Goal: Navigation & Orientation: Find specific page/section

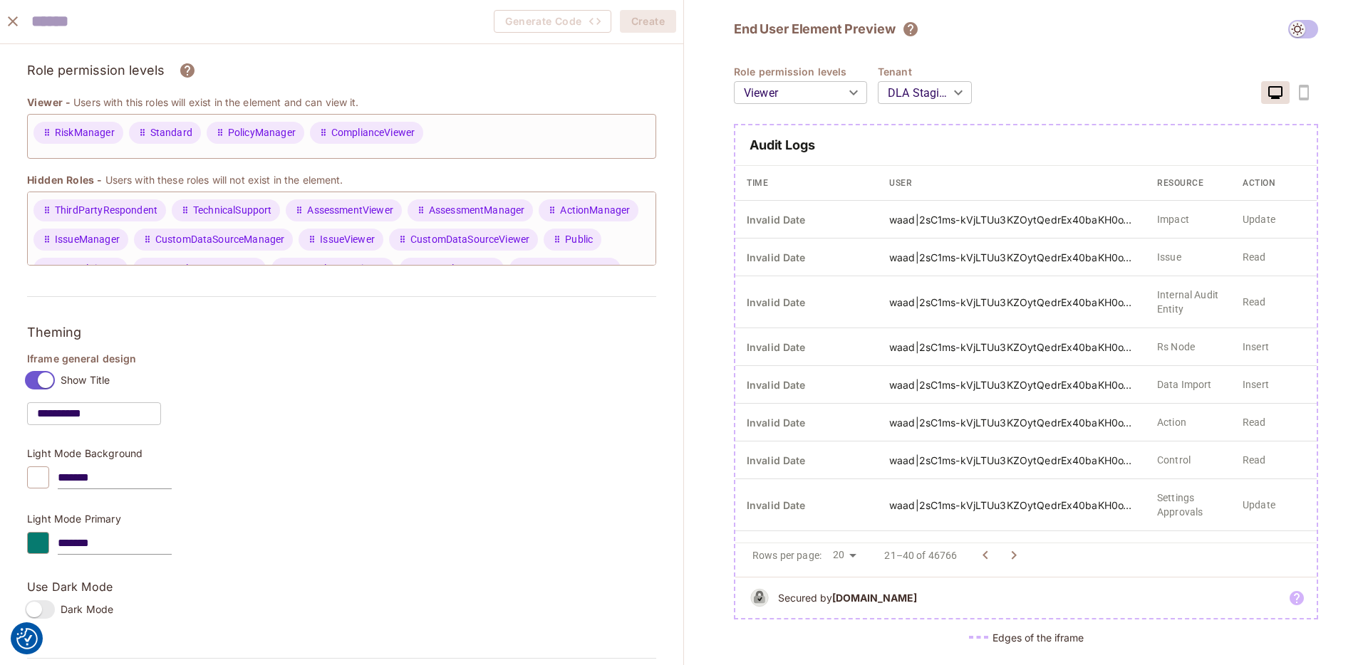
scroll to position [29, 0]
click at [11, 24] on icon "close" at bounding box center [12, 21] width 17 height 17
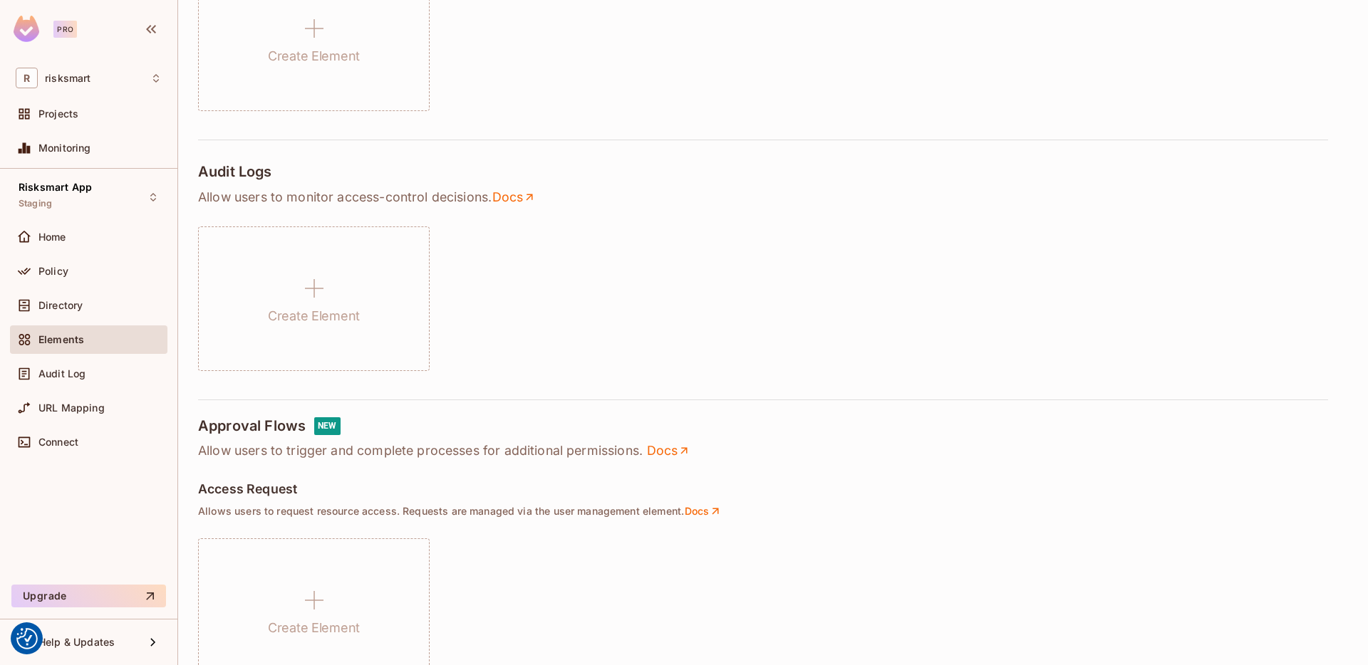
scroll to position [0, 0]
click at [79, 266] on div "Policy" at bounding box center [99, 271] width 123 height 11
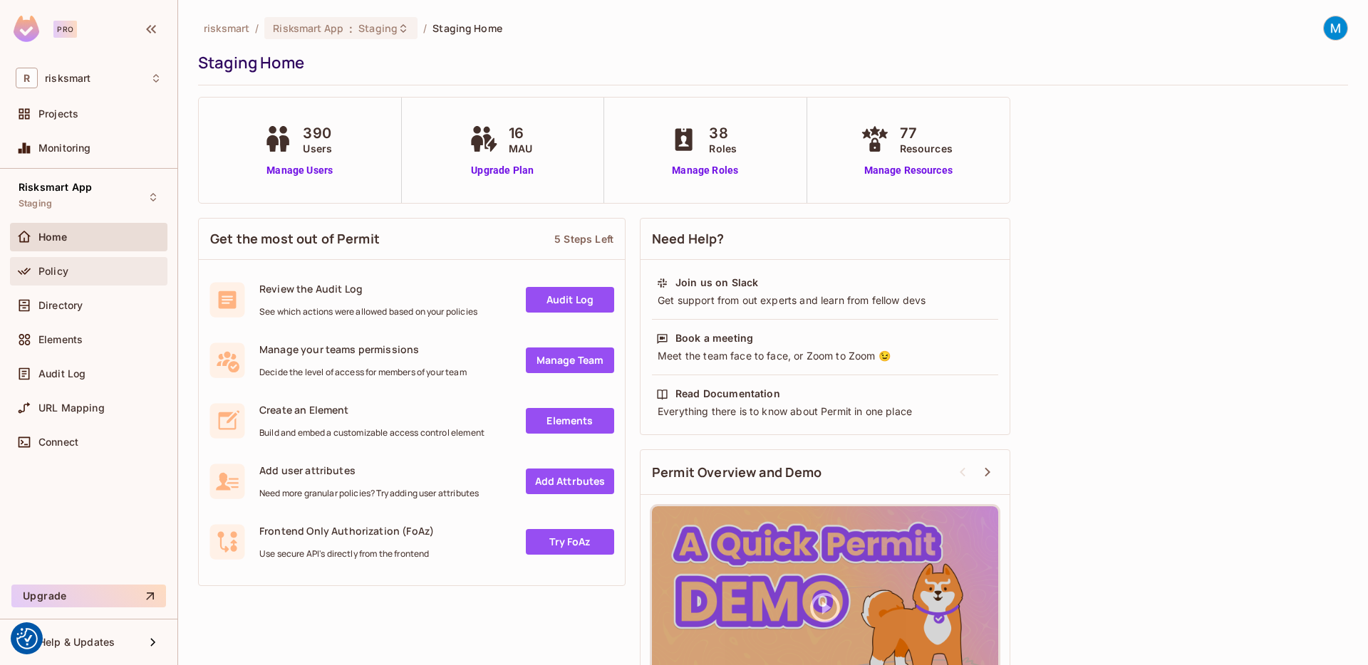
click at [69, 276] on div "Policy" at bounding box center [99, 271] width 123 height 11
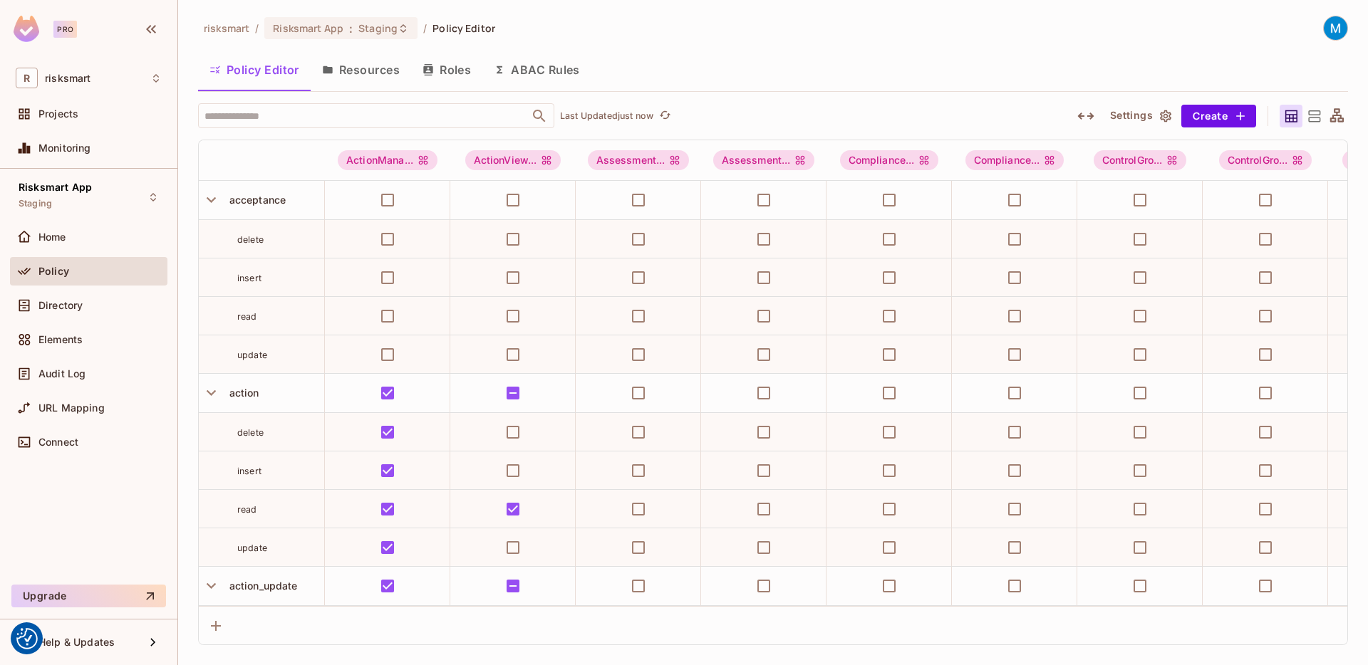
click at [359, 73] on button "Resources" at bounding box center [361, 70] width 100 height 36
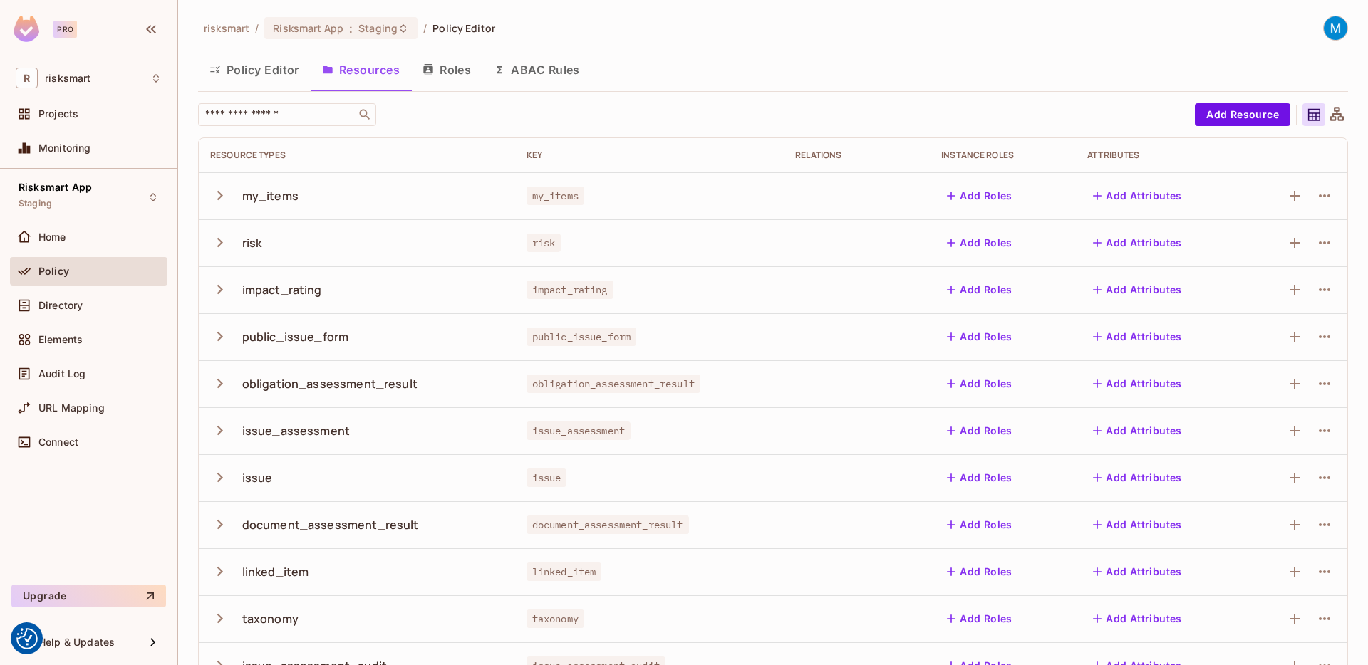
click at [459, 70] on button "Roles" at bounding box center [446, 70] width 71 height 36
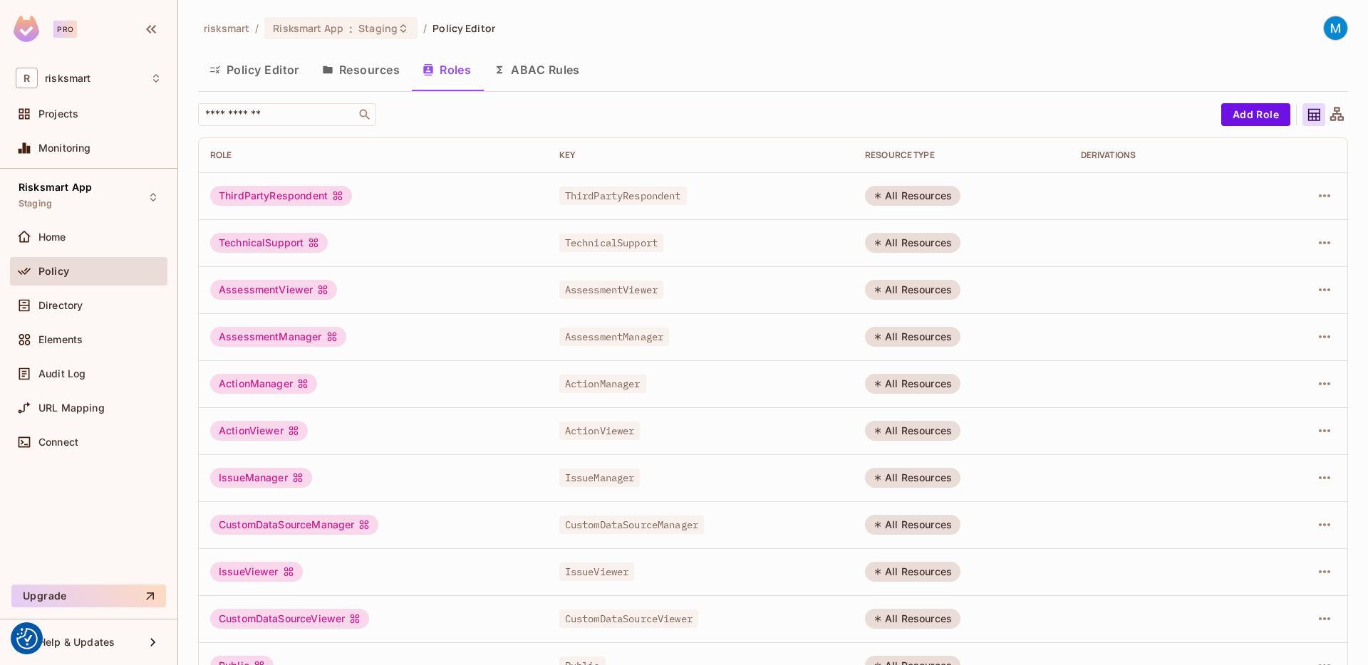
click at [521, 74] on button "ABAC Rules" at bounding box center [536, 70] width 109 height 36
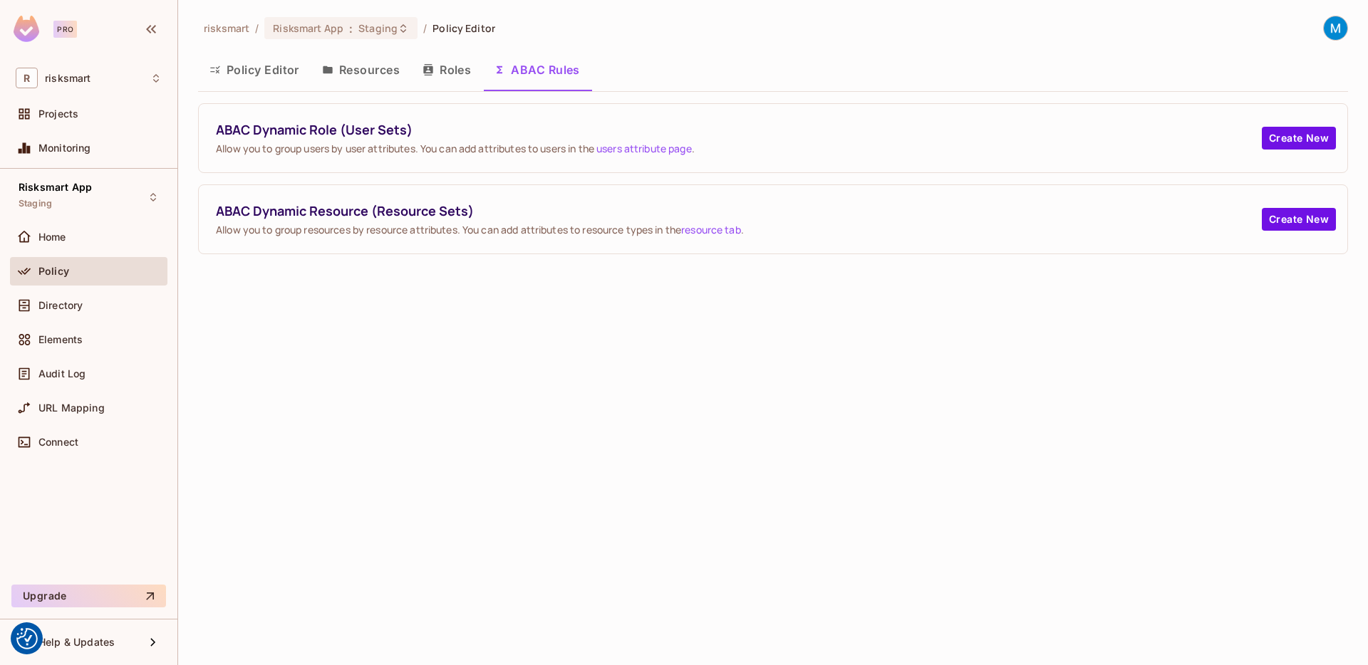
click at [370, 69] on button "Resources" at bounding box center [361, 70] width 100 height 36
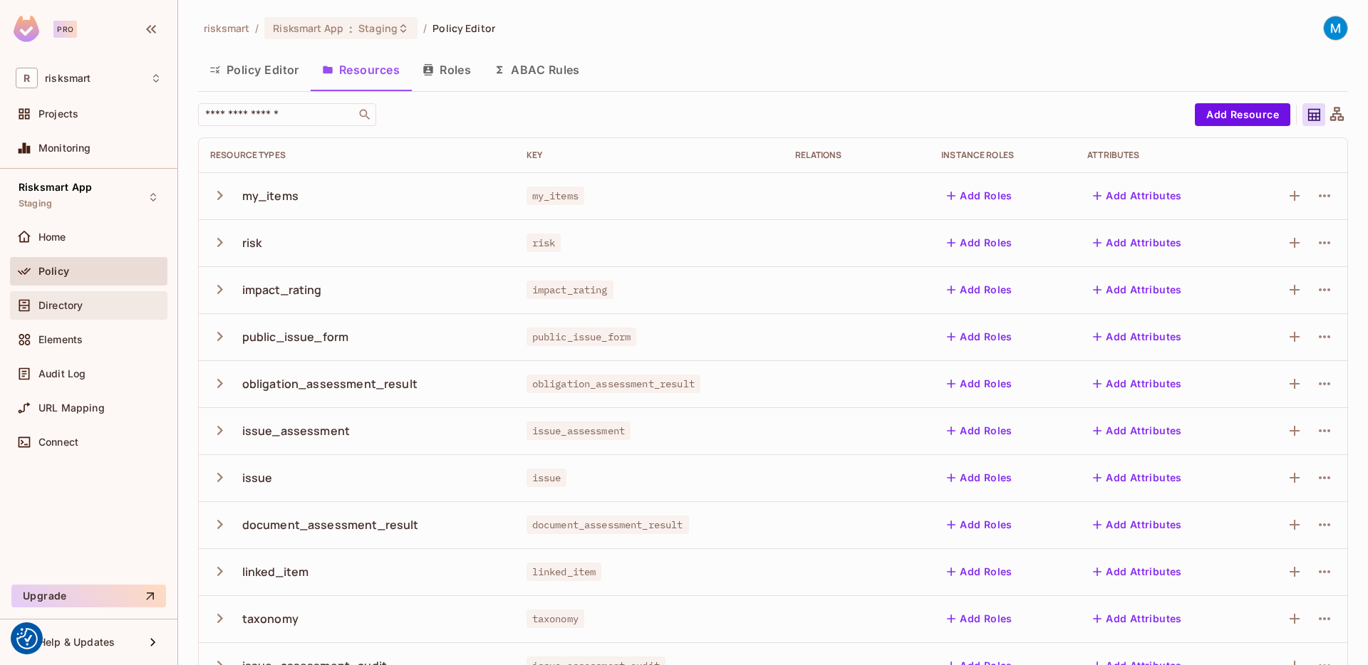
click at [90, 306] on div "Directory" at bounding box center [99, 305] width 123 height 11
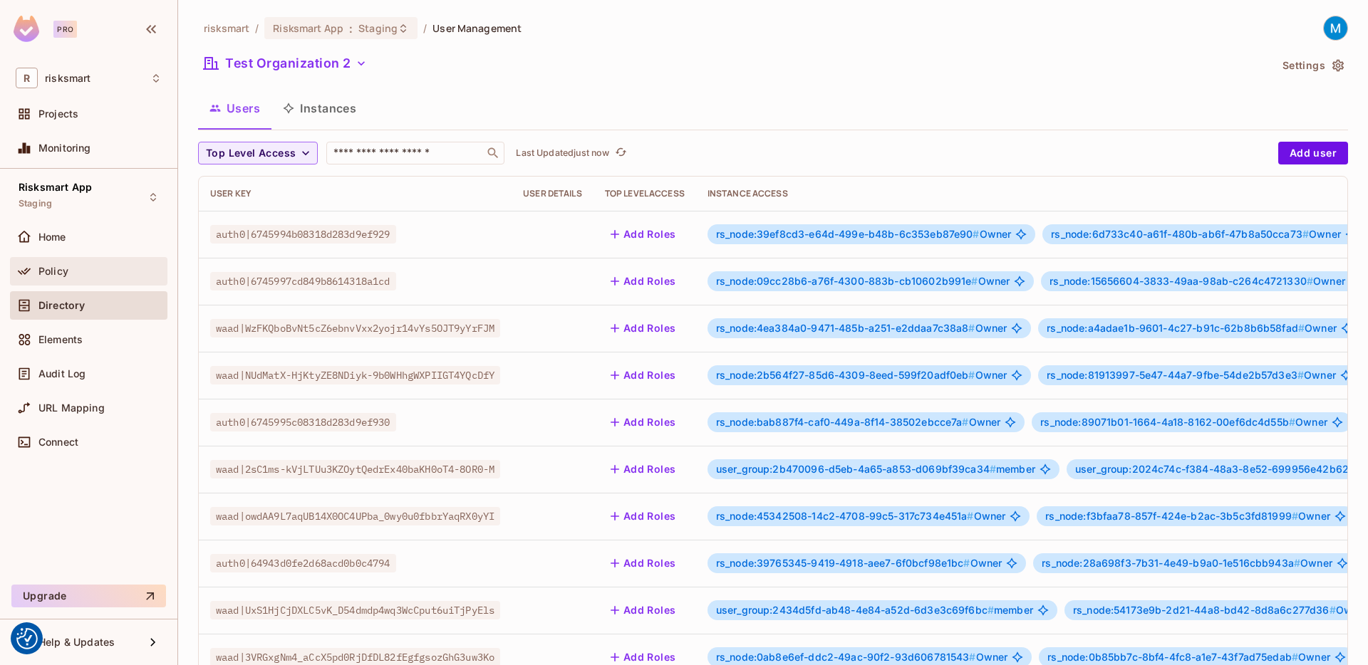
click at [74, 276] on div "Policy" at bounding box center [99, 271] width 123 height 11
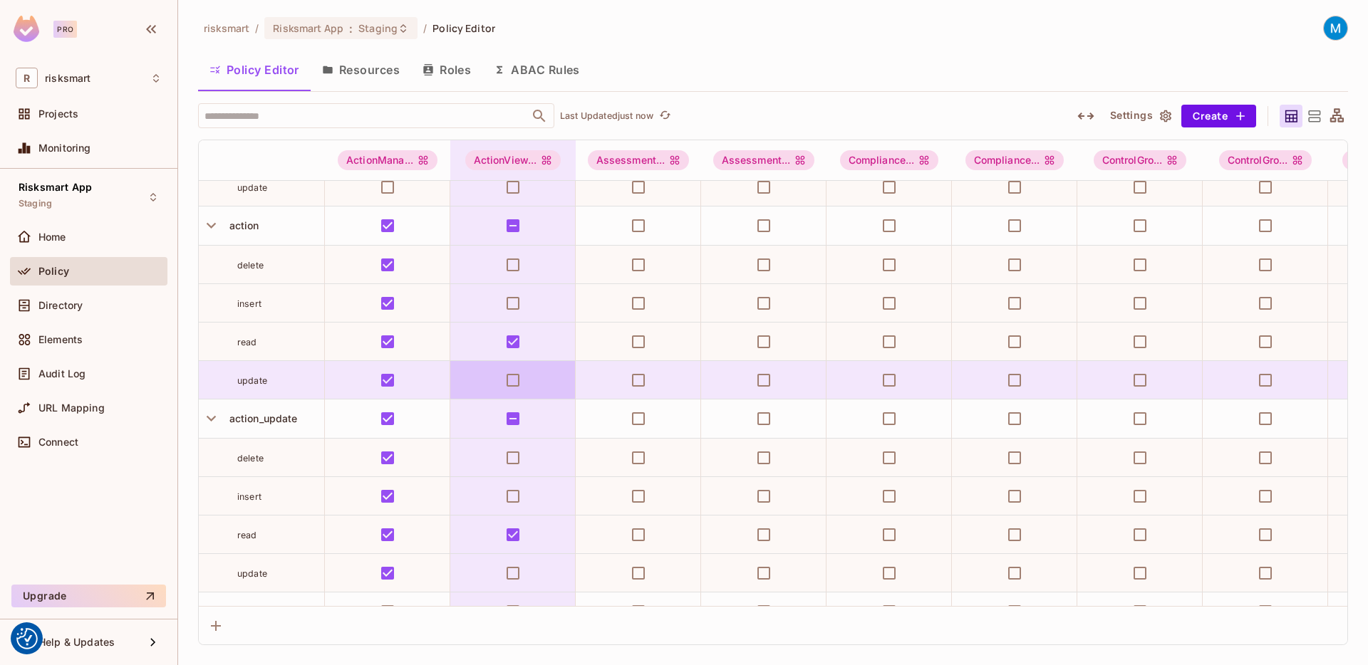
scroll to position [161, 0]
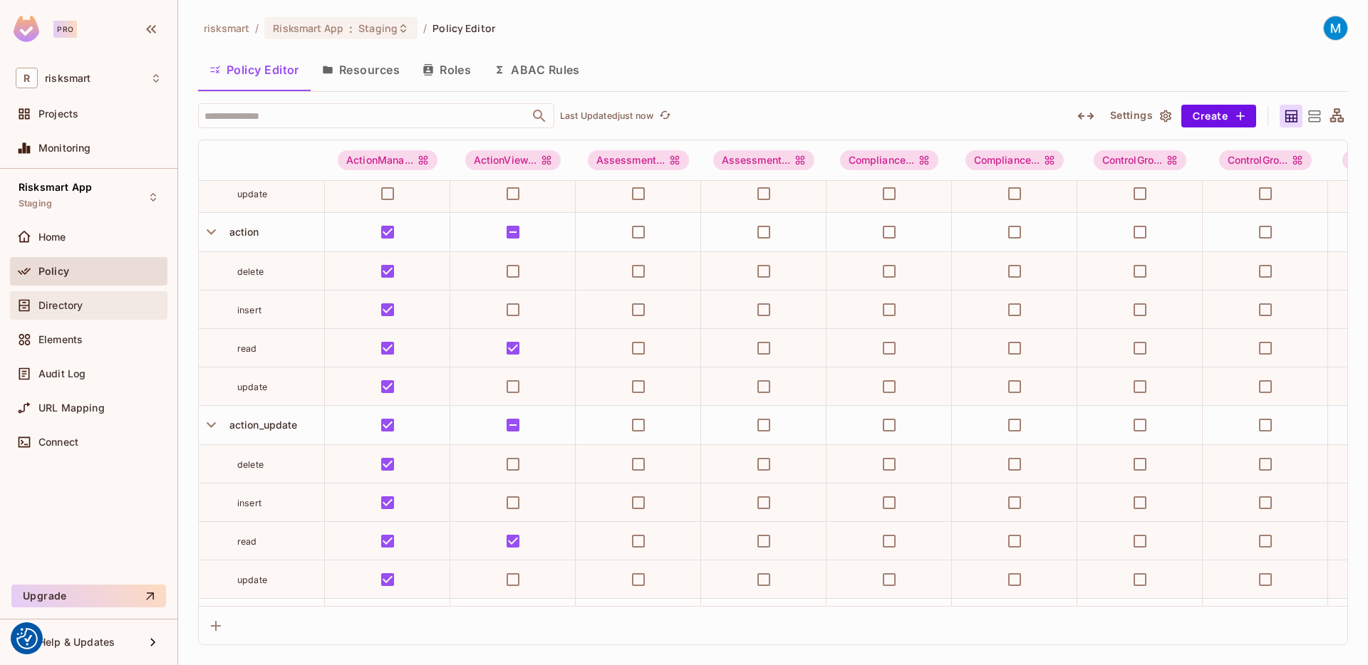
click at [60, 305] on span "Directory" at bounding box center [60, 305] width 44 height 11
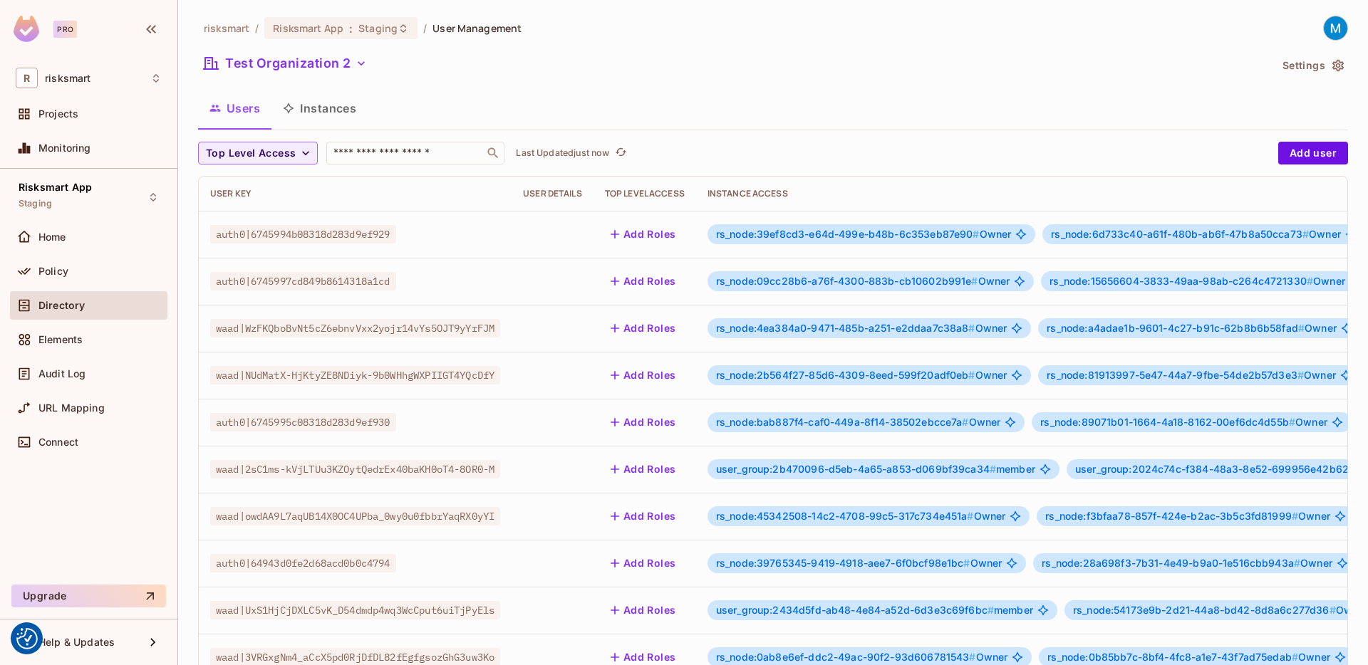
click at [337, 114] on button "Instances" at bounding box center [319, 108] width 96 height 36
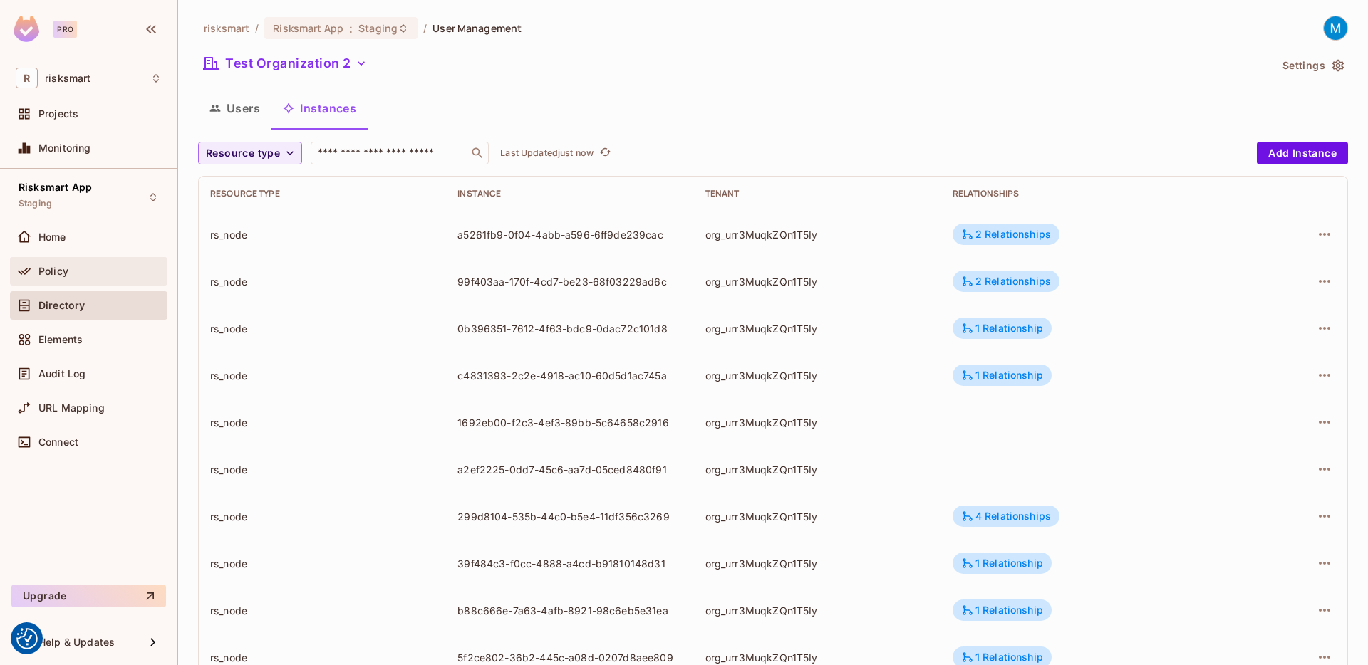
click at [74, 266] on div "Policy" at bounding box center [99, 271] width 123 height 11
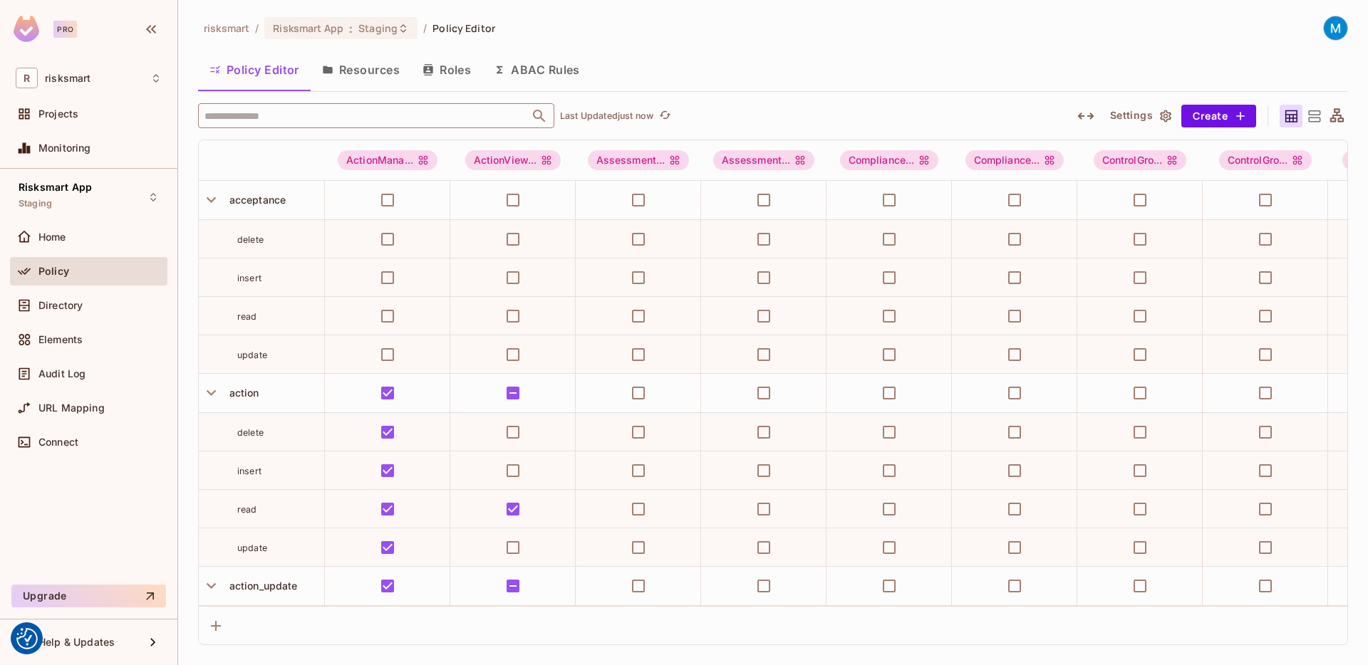
click at [496, 118] on input "text" at bounding box center [364, 115] width 326 height 25
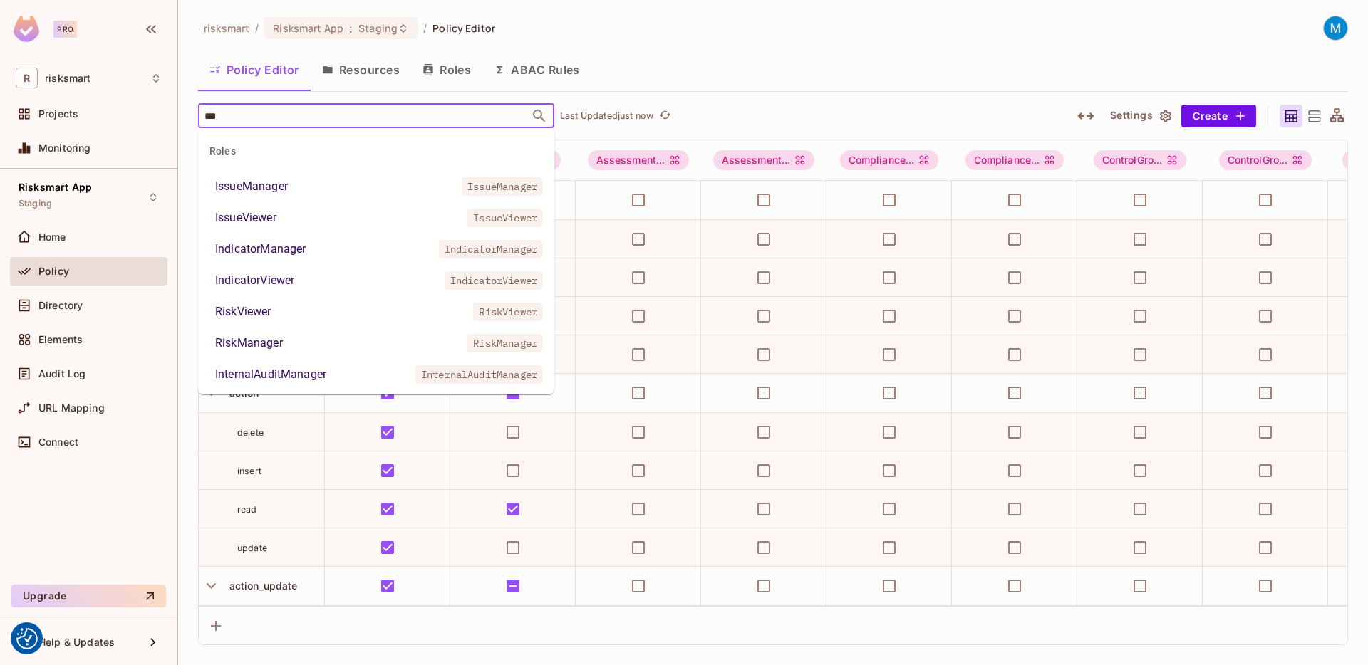
type input "****"
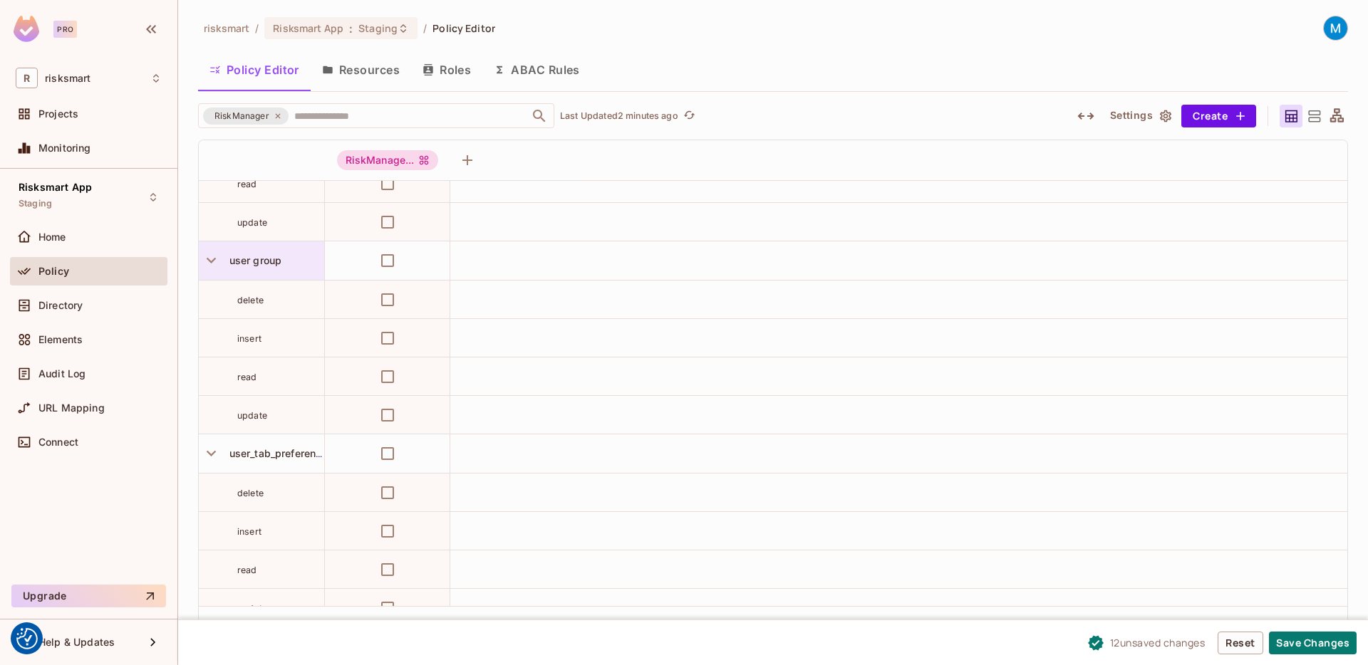
scroll to position [14440, 0]
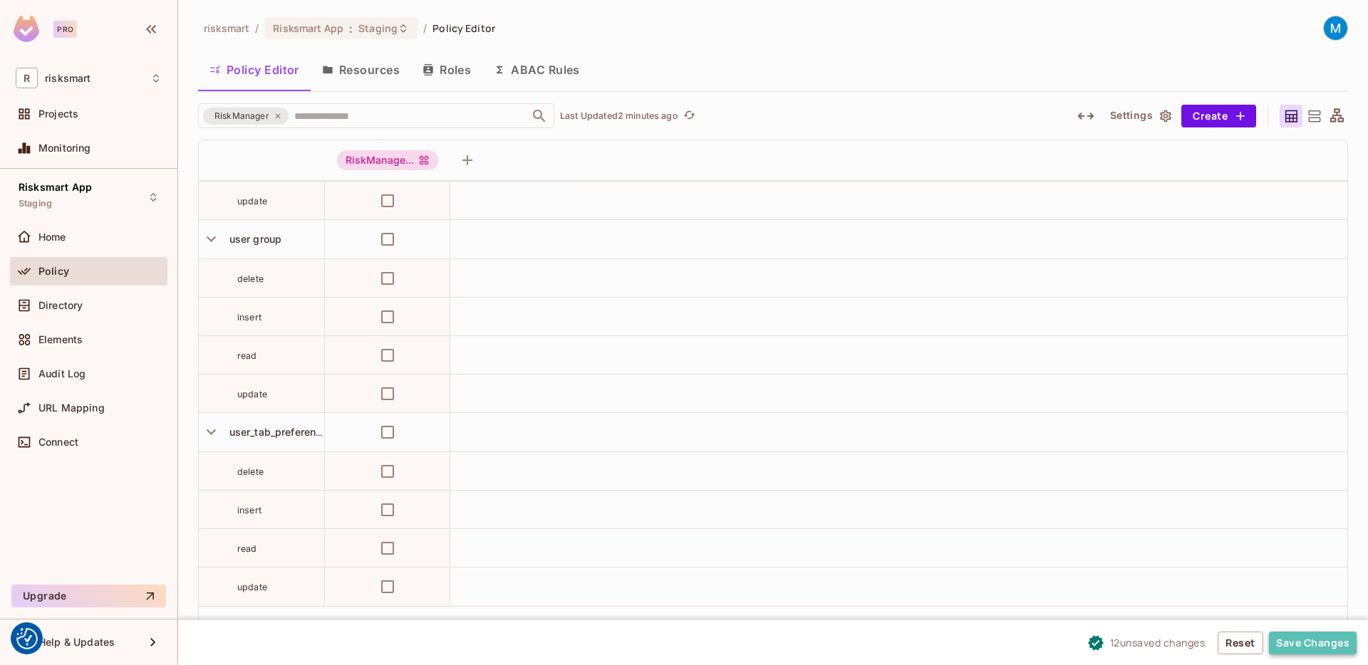
click at [1316, 643] on button "Save Changes" at bounding box center [1313, 643] width 88 height 23
click at [375, 118] on input "text" at bounding box center [399, 115] width 217 height 25
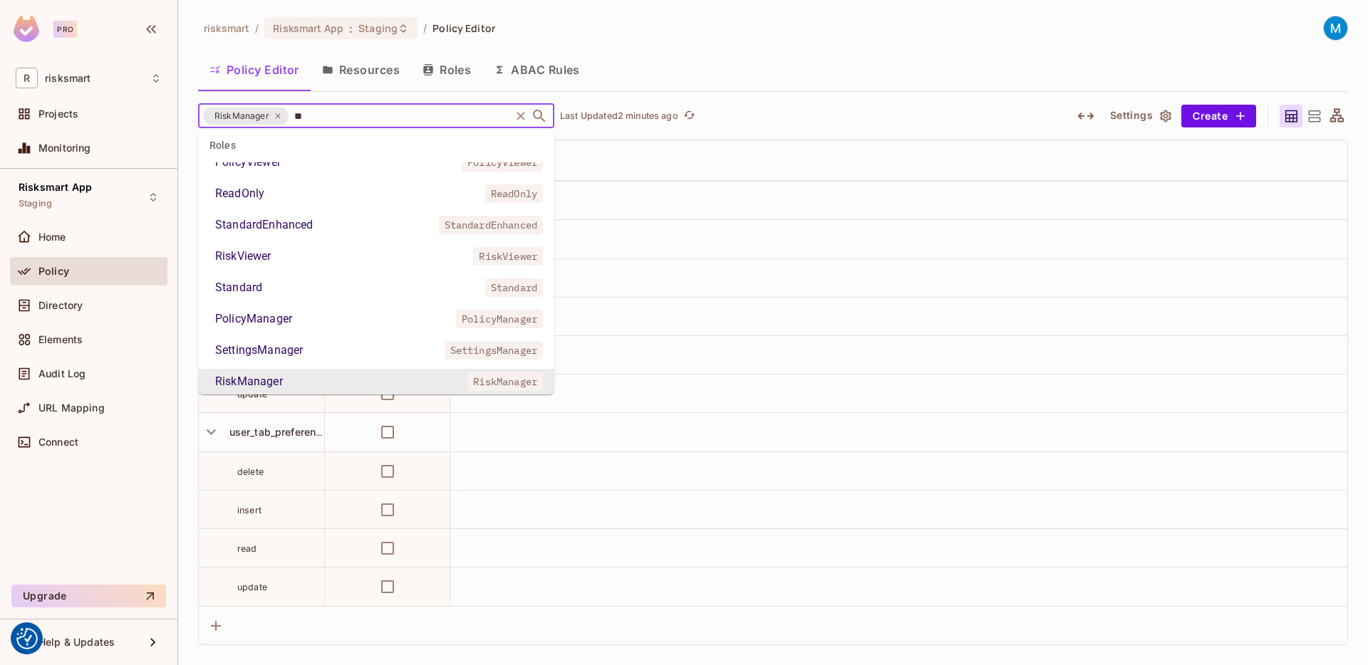
scroll to position [0, 0]
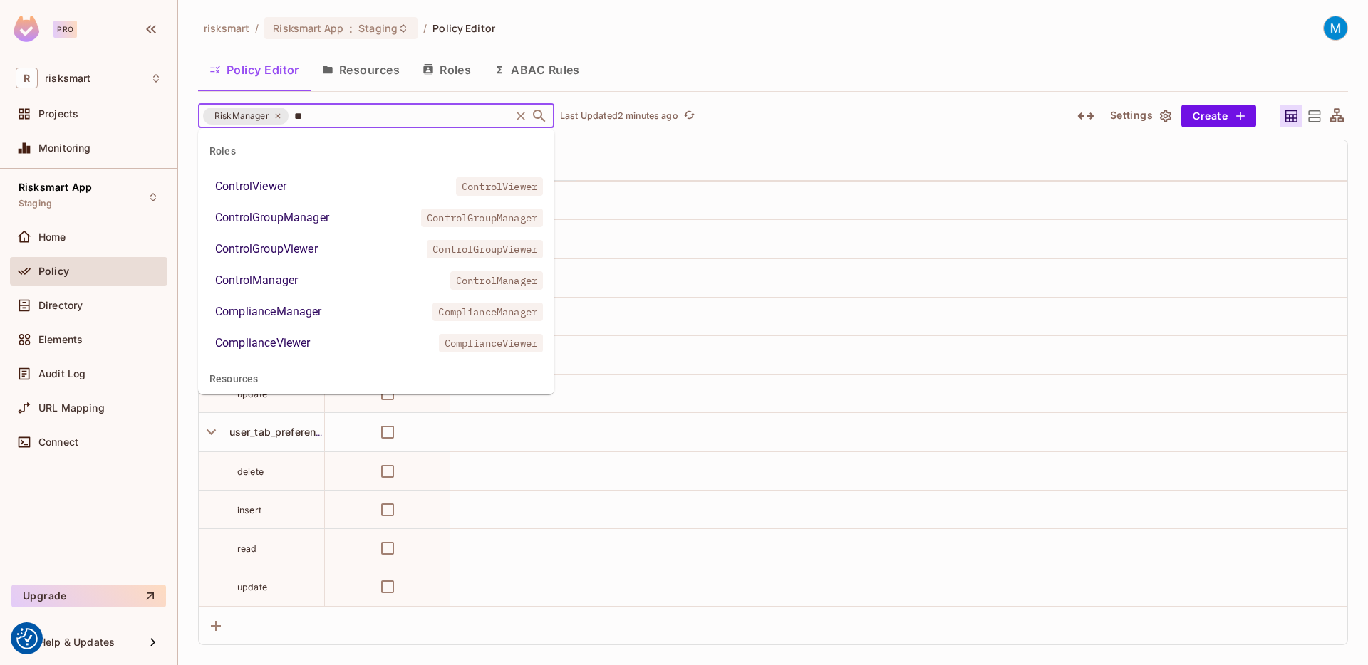
type input "***"
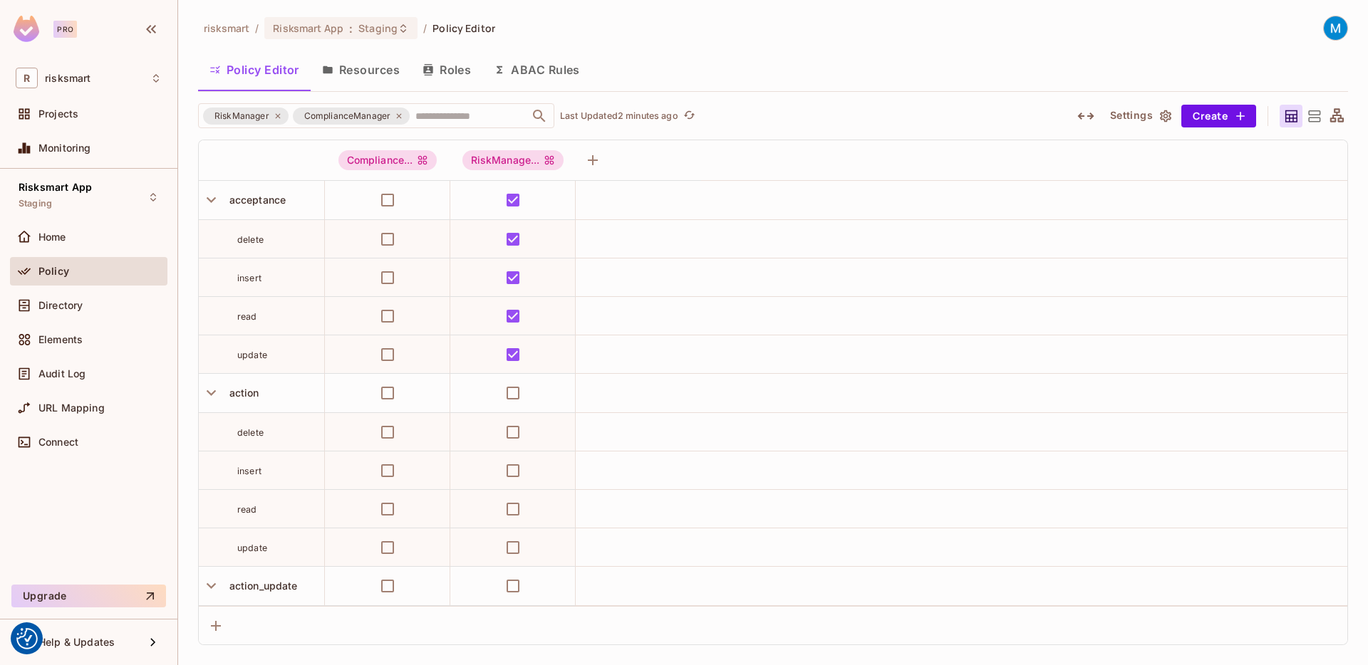
click at [362, 85] on button "Resources" at bounding box center [361, 70] width 100 height 36
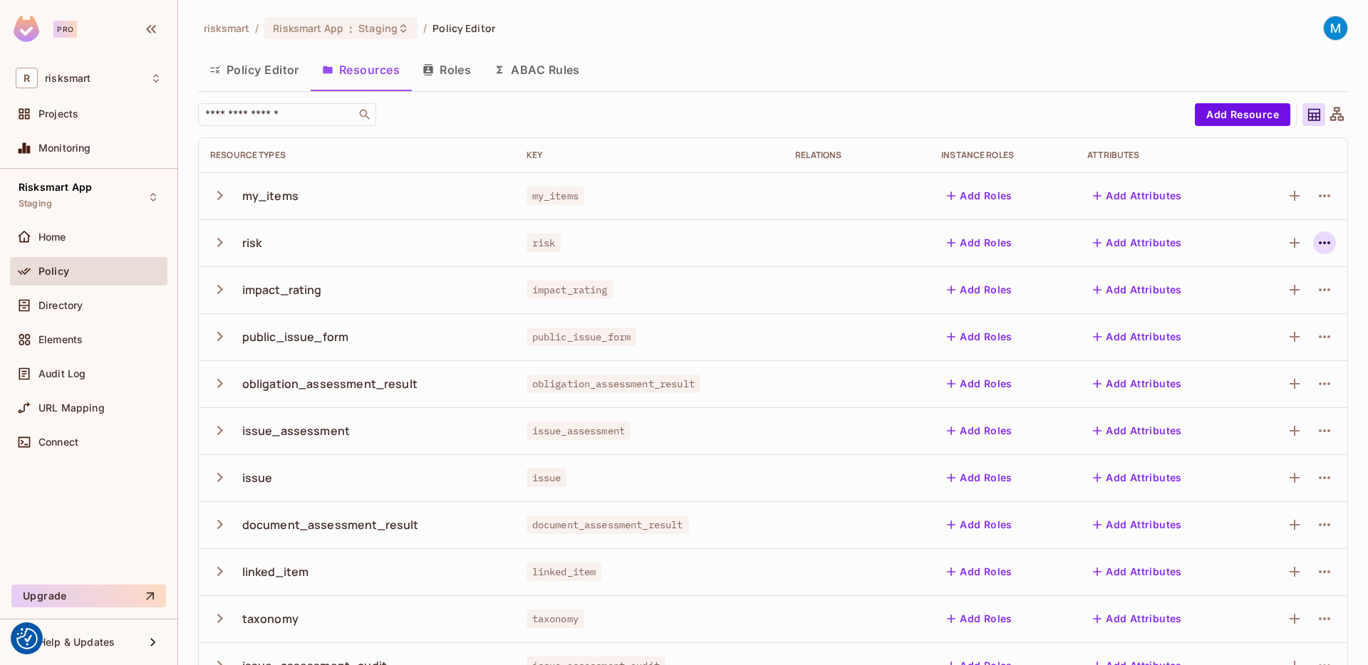
click at [1320, 241] on icon "button" at bounding box center [1324, 242] width 17 height 17
click at [1269, 312] on li "Edit Resource" at bounding box center [1245, 299] width 135 height 31
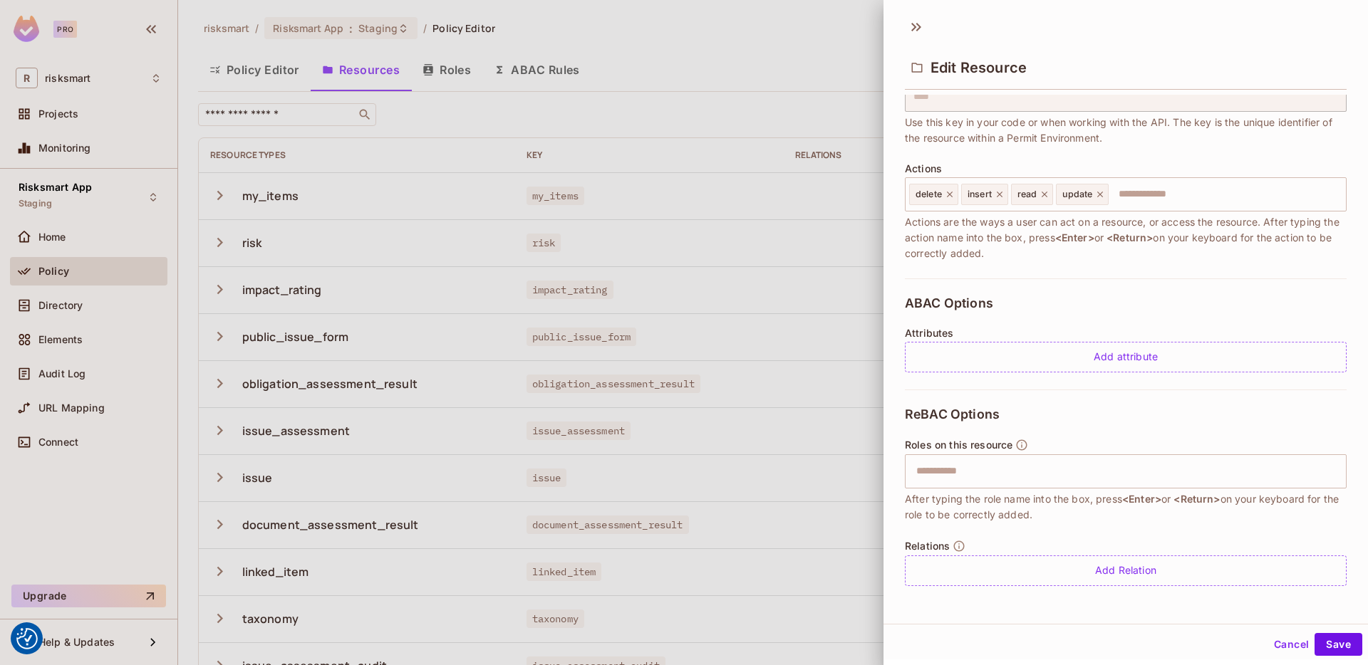
scroll to position [2, 0]
click at [717, 95] on div at bounding box center [684, 332] width 1368 height 665
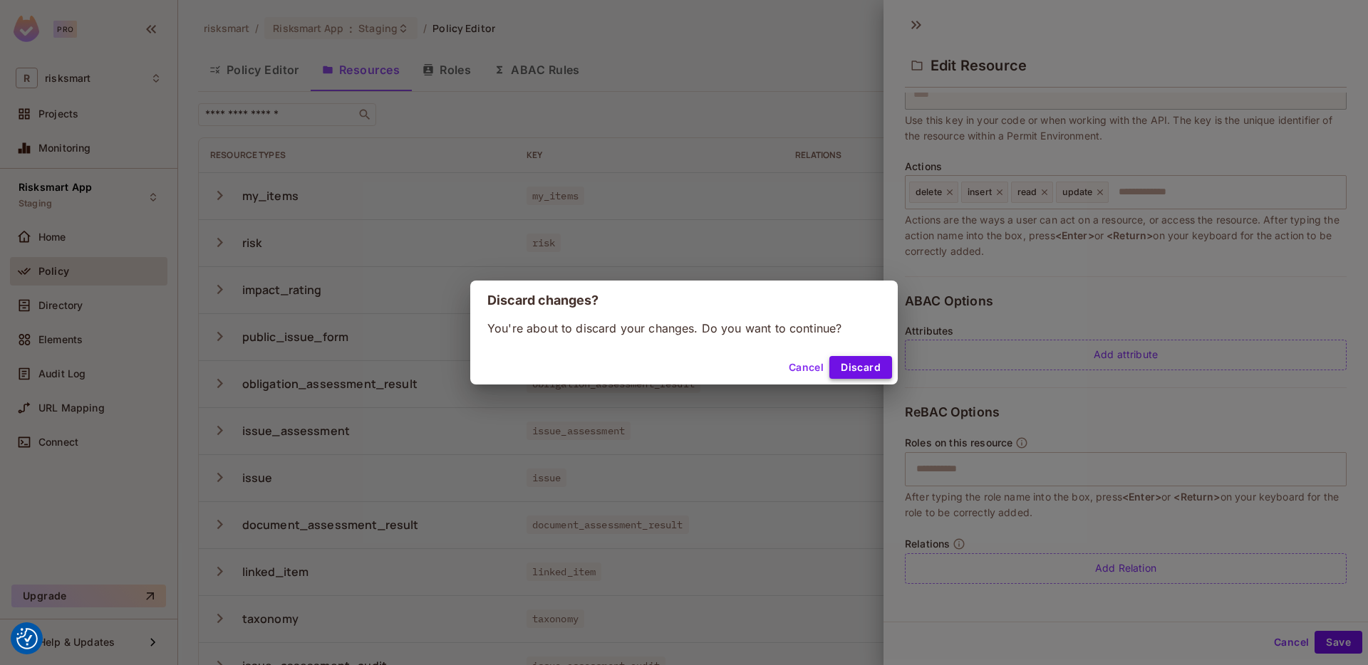
click at [861, 363] on button "Discard" at bounding box center [860, 367] width 63 height 23
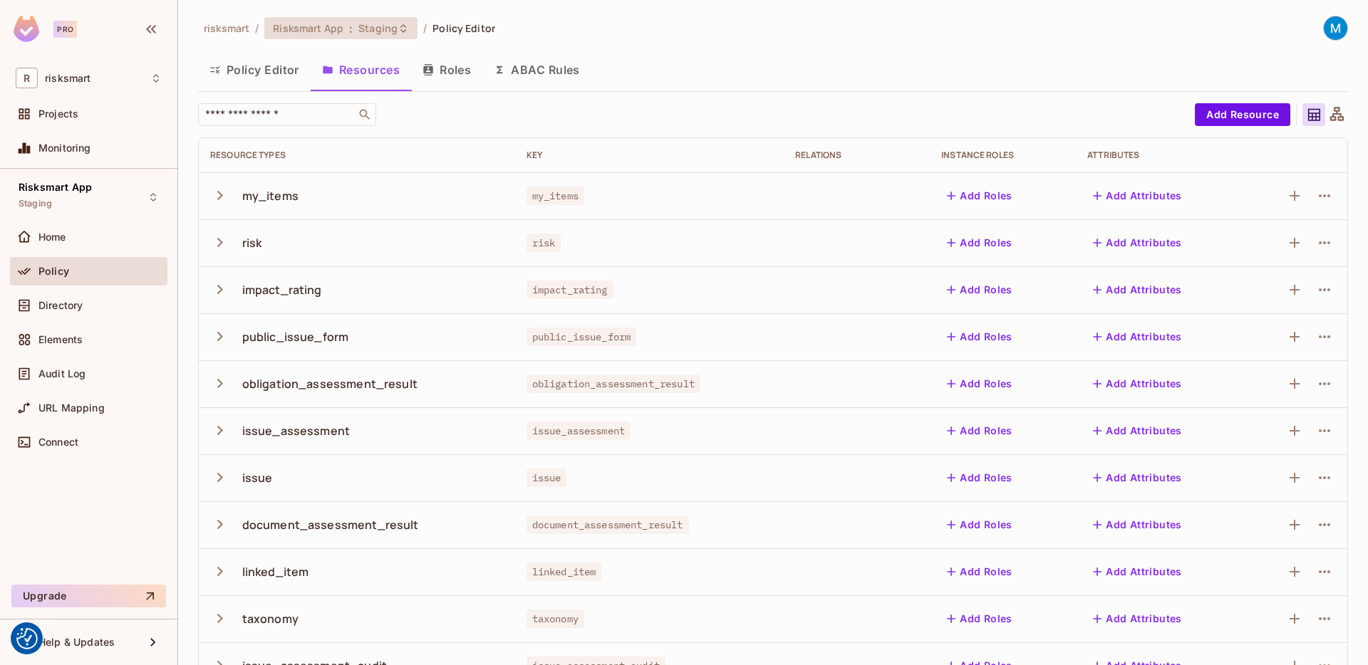
click at [387, 31] on span "Staging" at bounding box center [377, 28] width 39 height 14
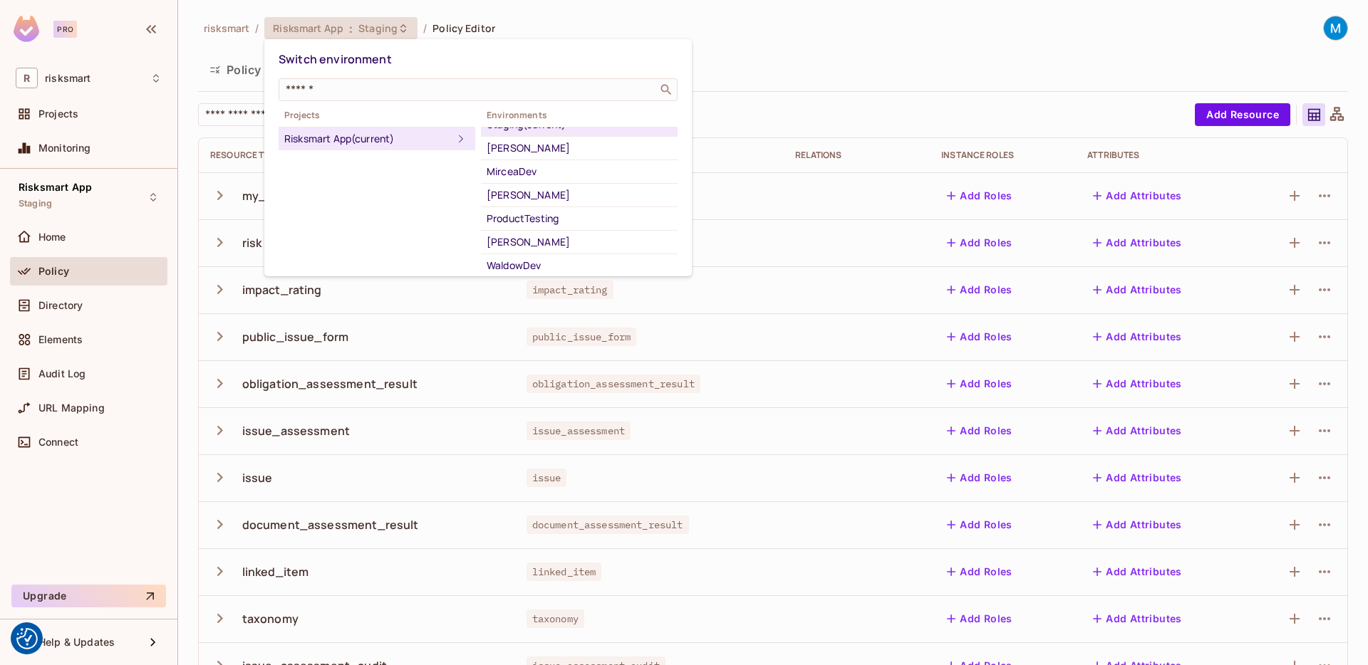
scroll to position [0, 0]
click at [739, 30] on div at bounding box center [684, 332] width 1368 height 665
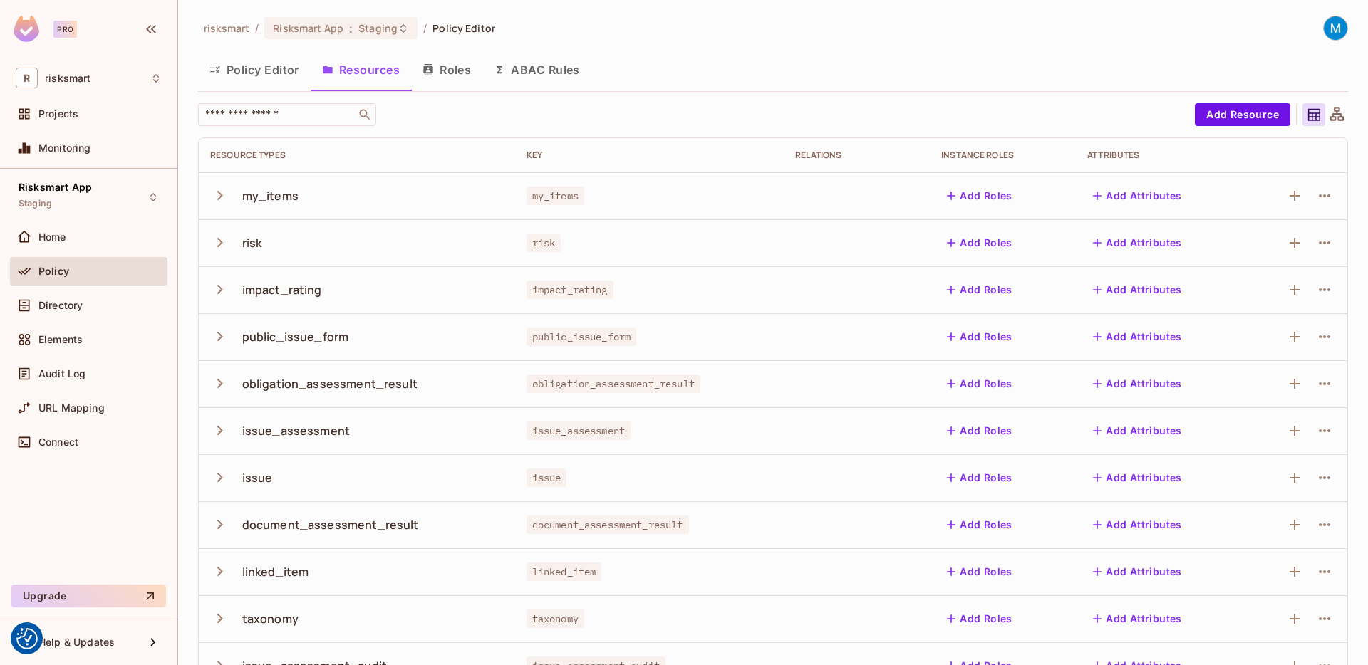
click at [248, 71] on button "Policy Editor" at bounding box center [254, 70] width 113 height 36
click at [398, 31] on icon at bounding box center [403, 28] width 11 height 11
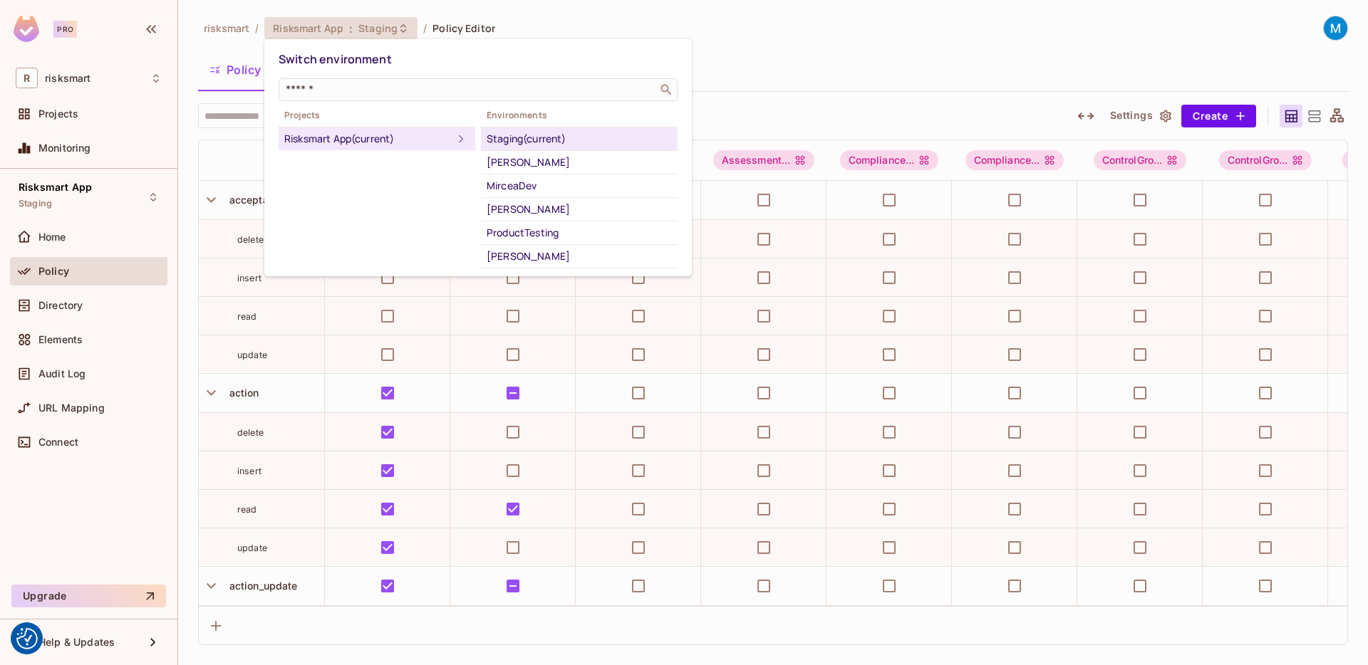
click at [779, 27] on div at bounding box center [684, 332] width 1368 height 665
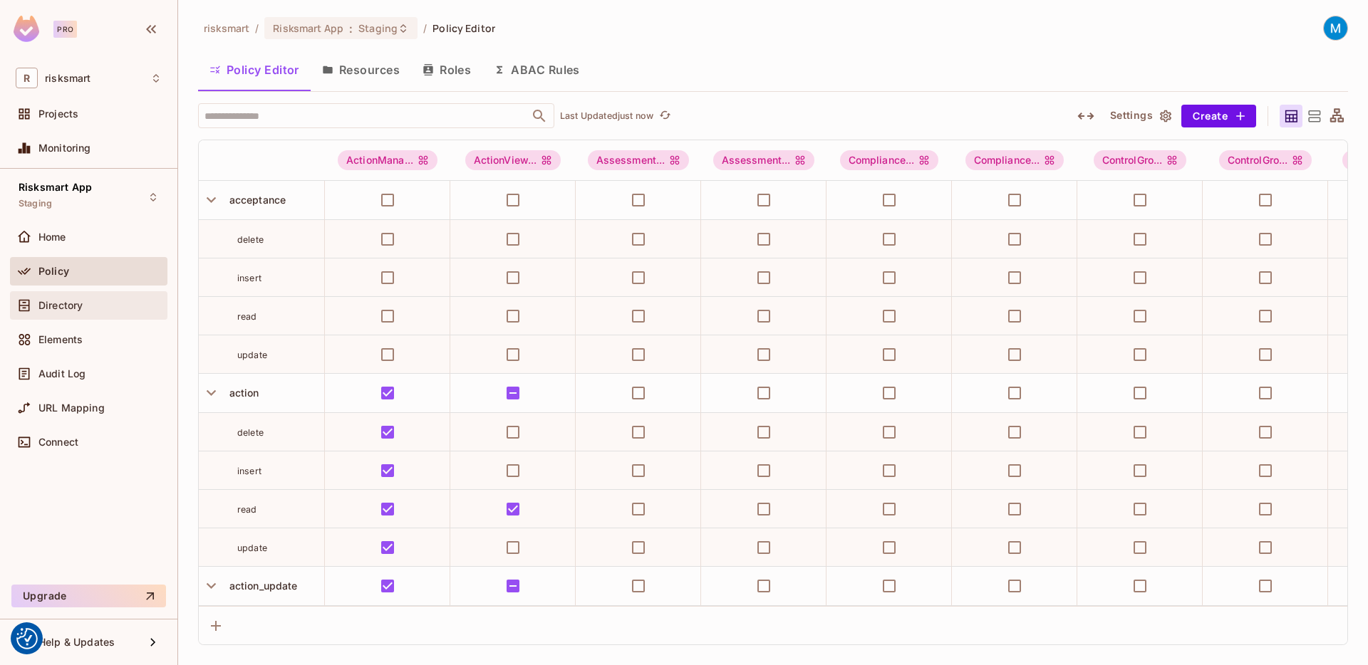
click at [78, 317] on div "Directory" at bounding box center [88, 305] width 157 height 28
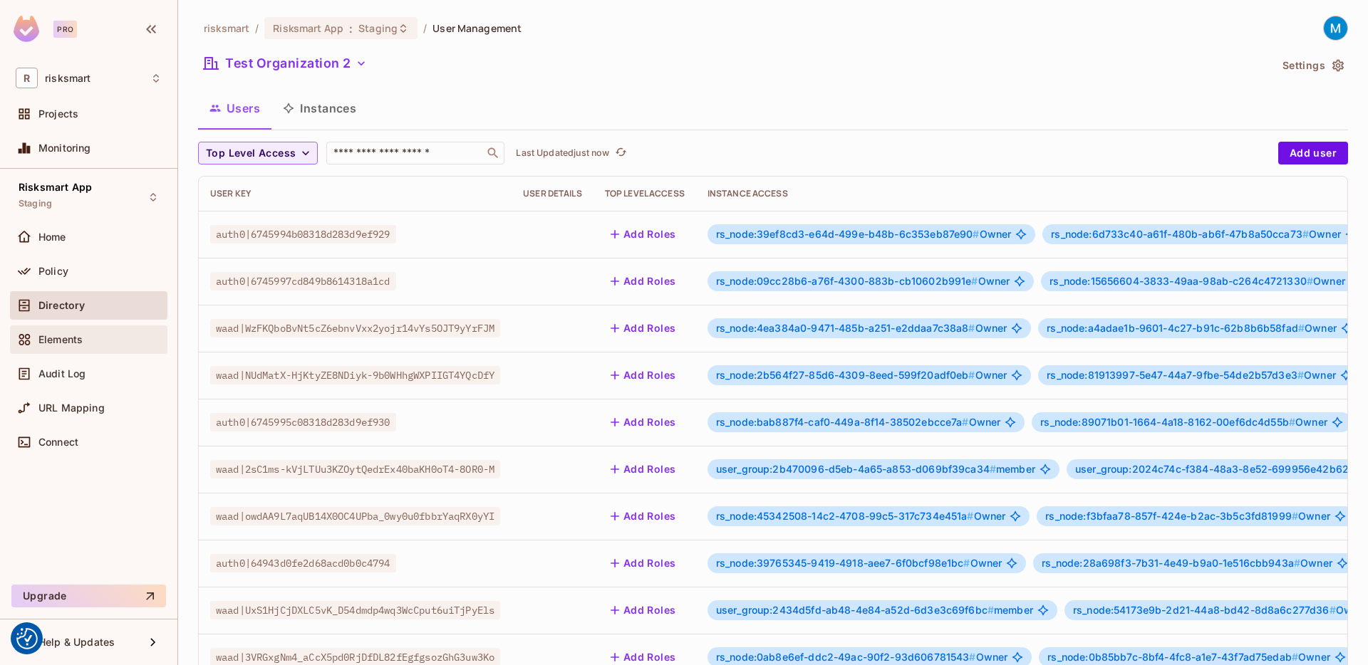
click at [45, 336] on span "Elements" at bounding box center [60, 339] width 44 height 11
